Goal: Information Seeking & Learning: Check status

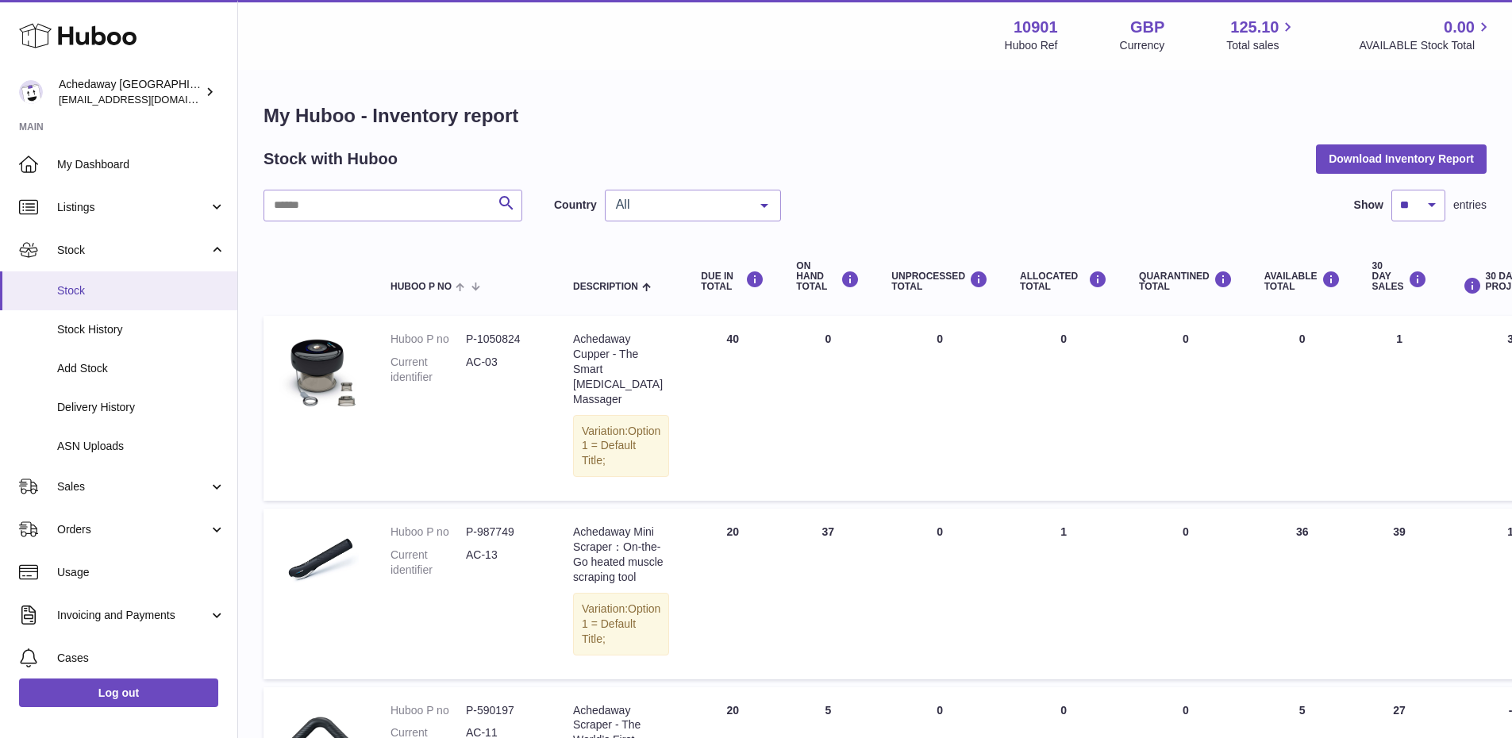
click at [174, 283] on span "Stock" at bounding box center [141, 290] width 168 height 15
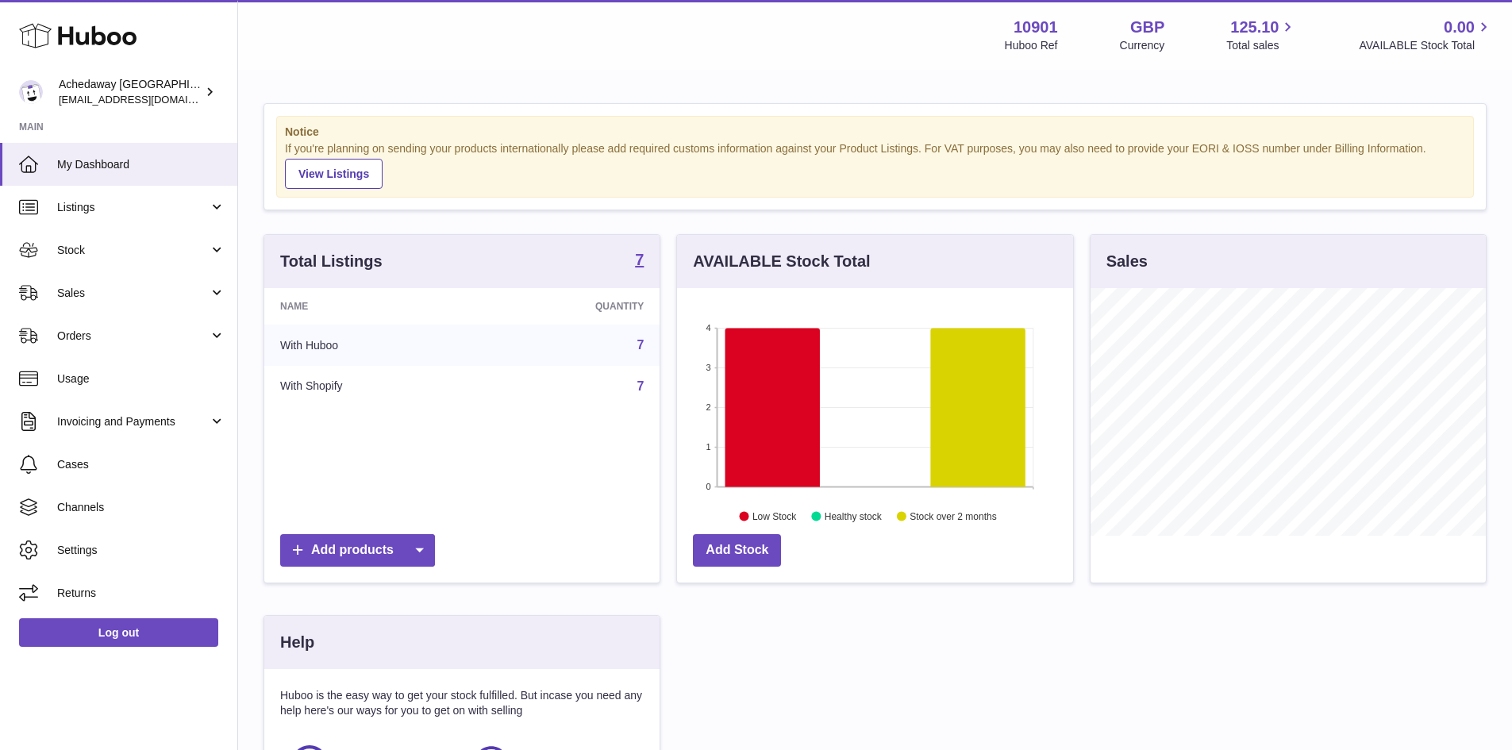
scroll to position [248, 396]
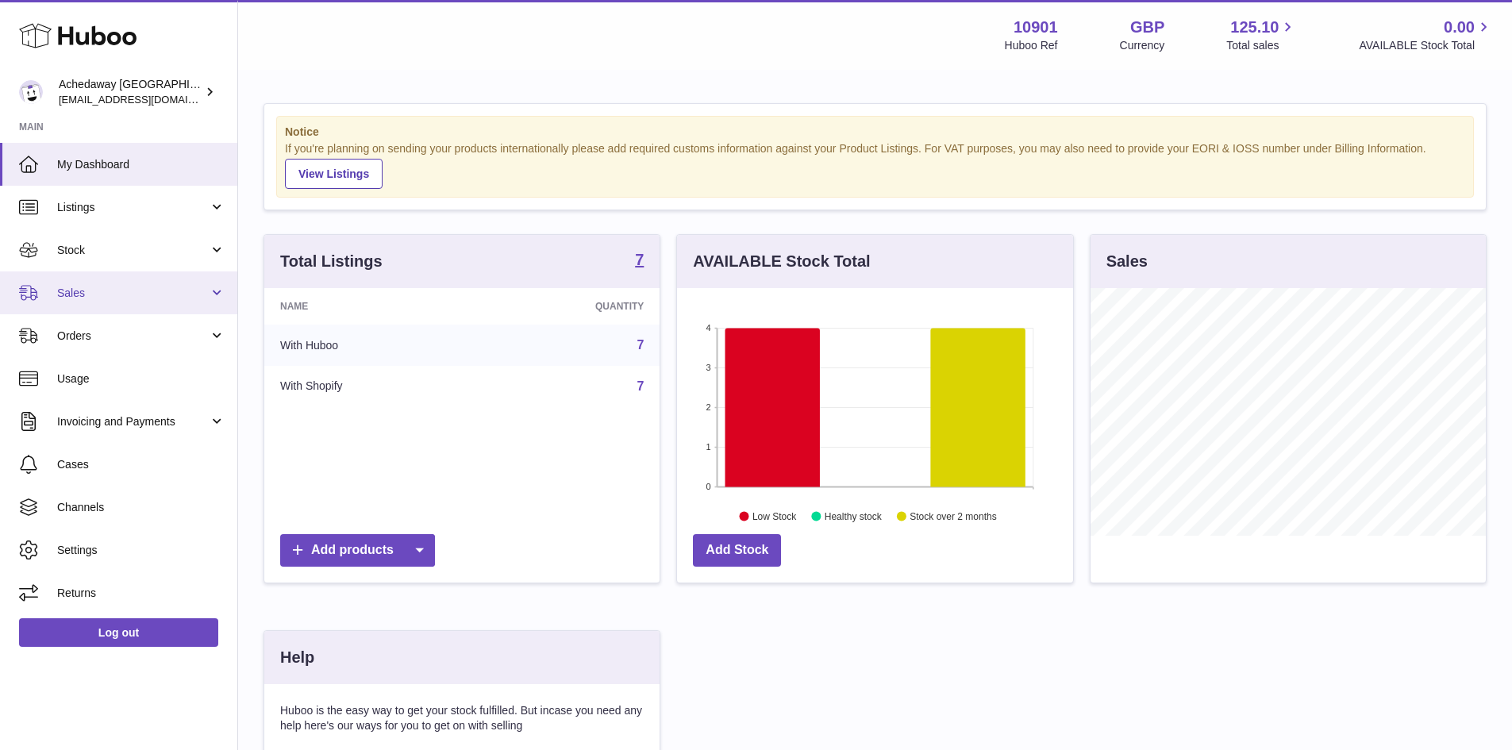
click at [164, 298] on span "Sales" at bounding box center [133, 293] width 152 height 15
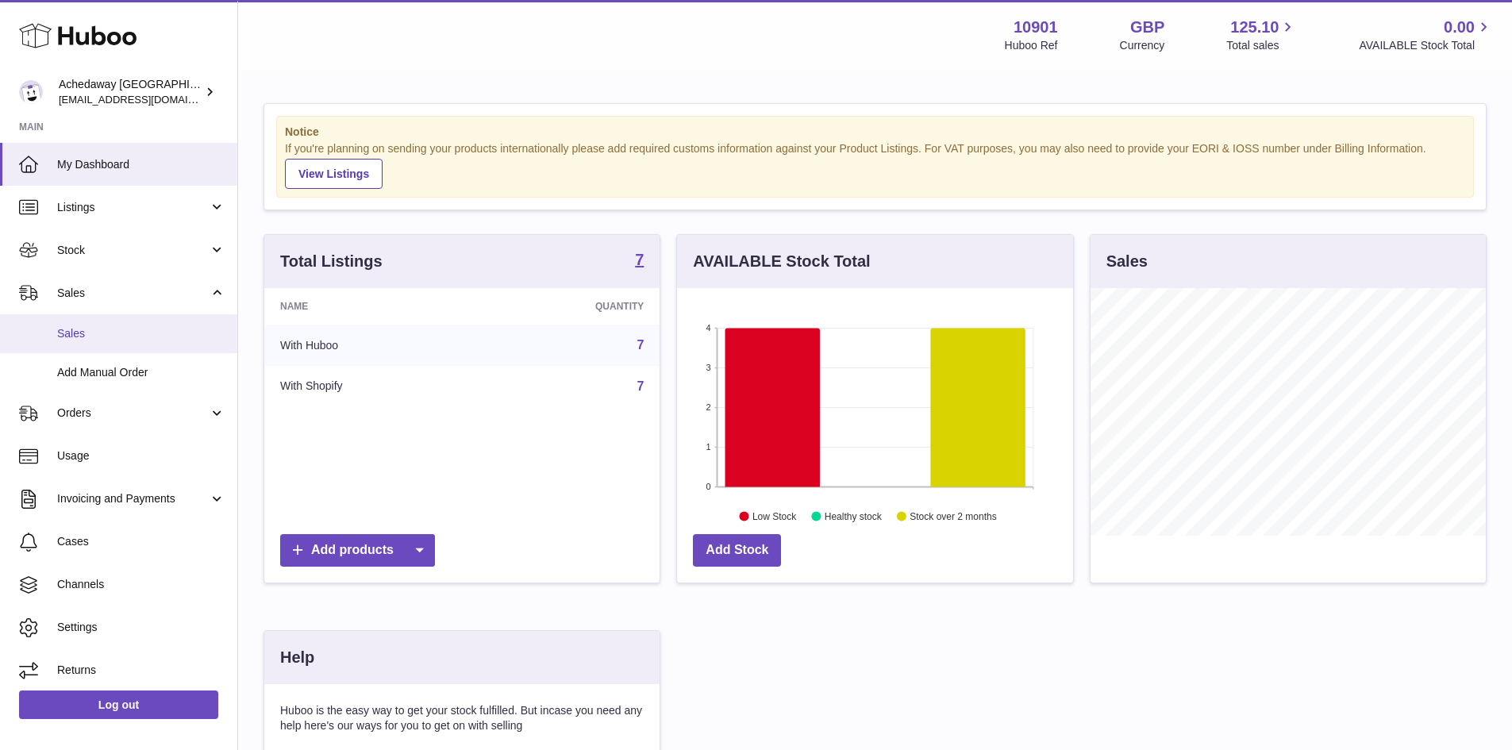
click at [157, 323] on link "Sales" at bounding box center [118, 333] width 237 height 39
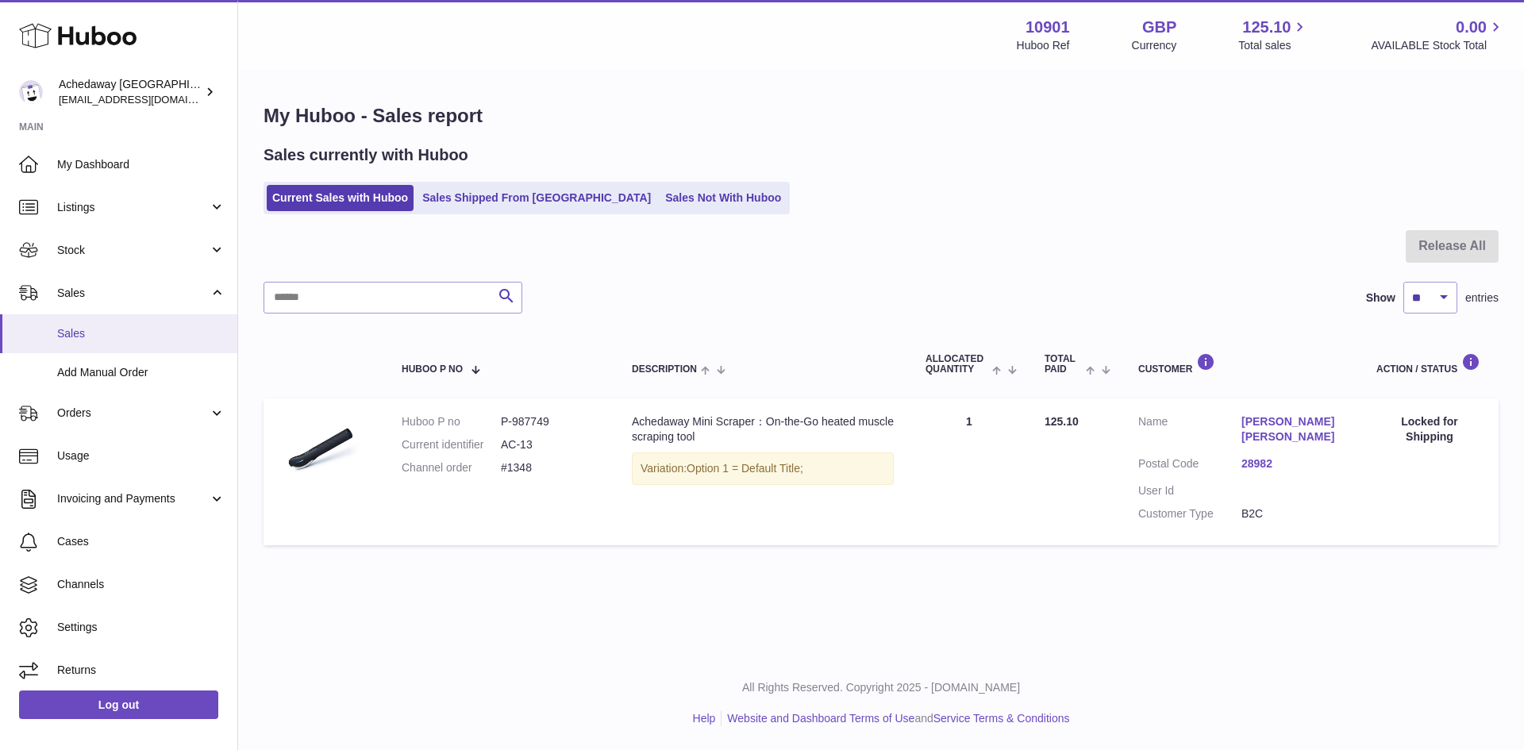
click at [123, 338] on span "Sales" at bounding box center [141, 333] width 168 height 15
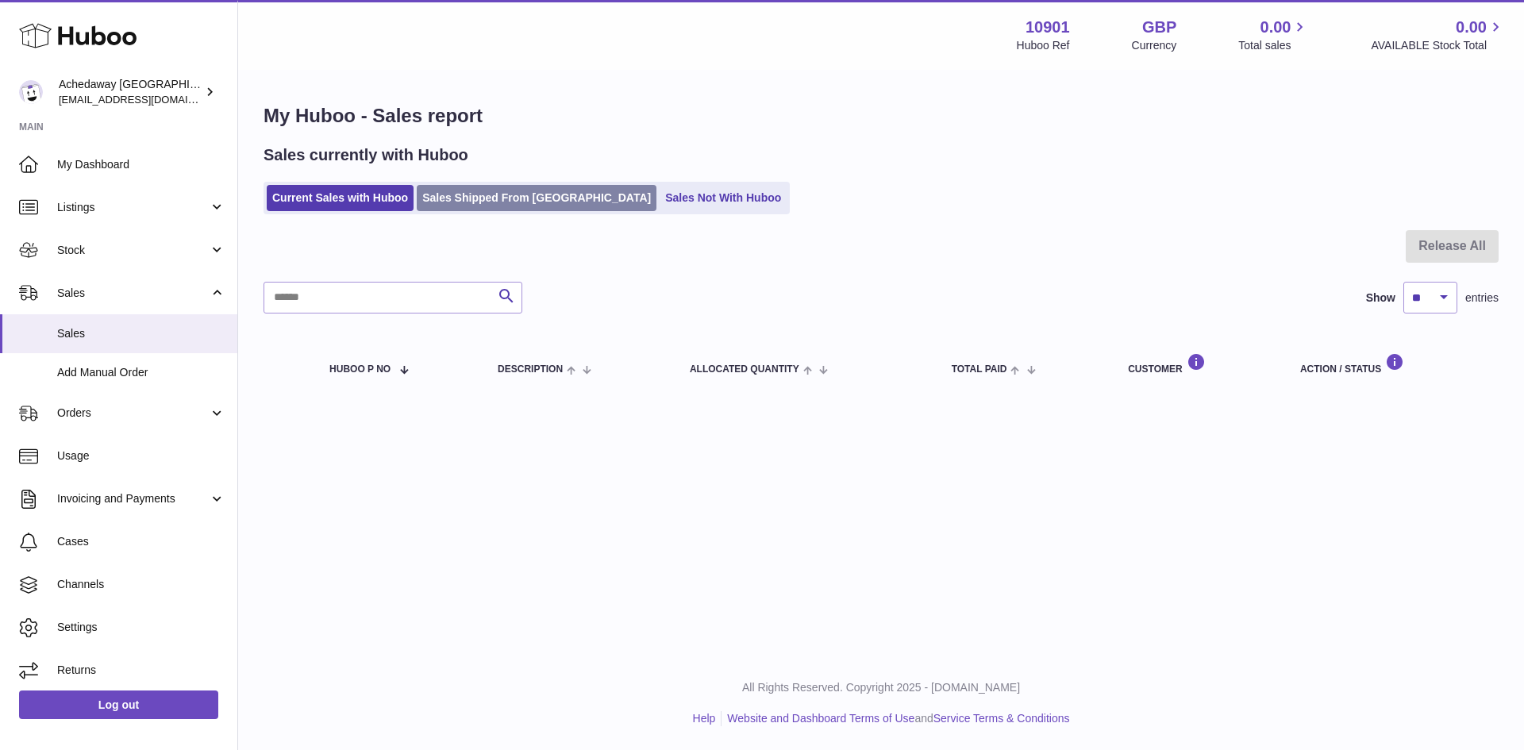
click at [482, 203] on link "Sales Shipped From [GEOGRAPHIC_DATA]" at bounding box center [537, 198] width 240 height 26
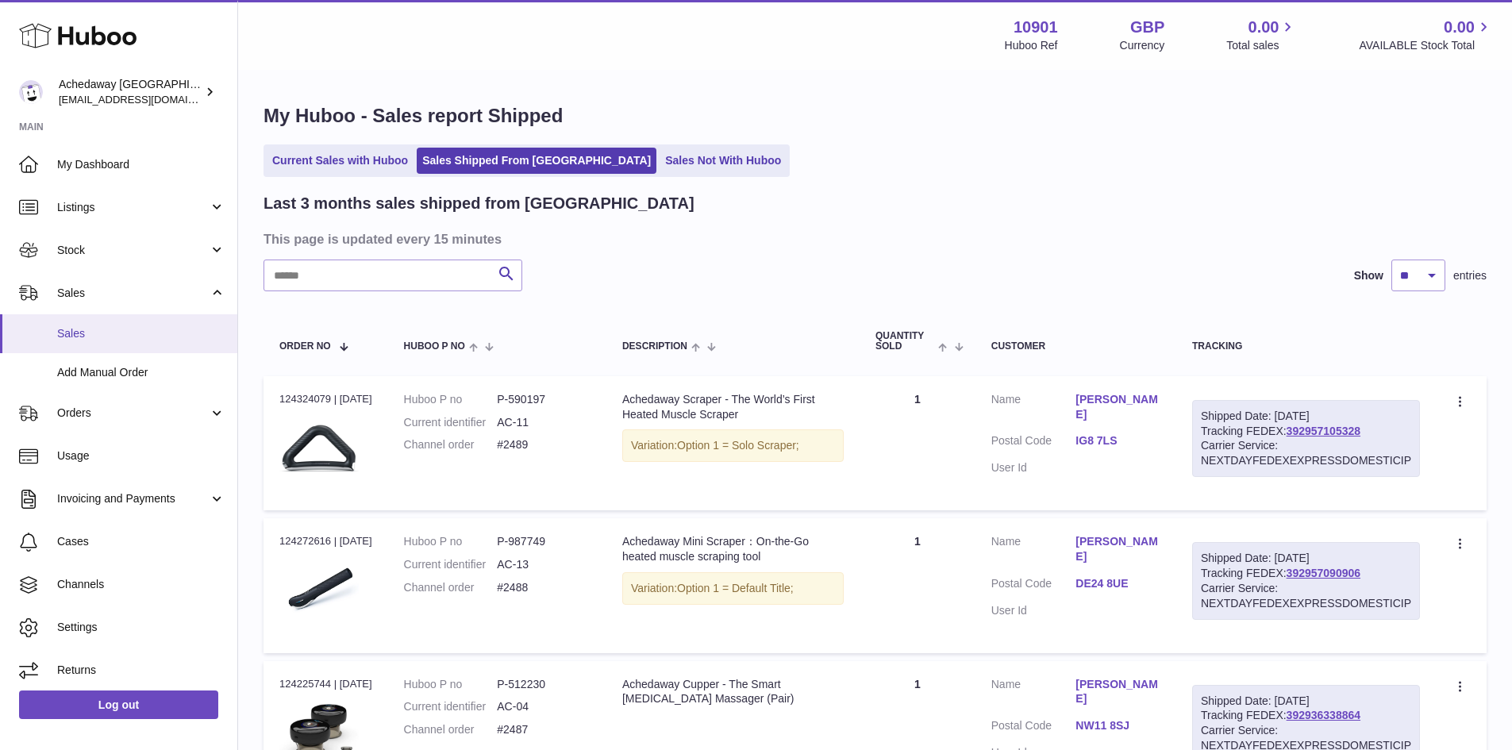
click at [165, 337] on span "Sales" at bounding box center [141, 333] width 168 height 15
